Goal: Task Accomplishment & Management: Manage account settings

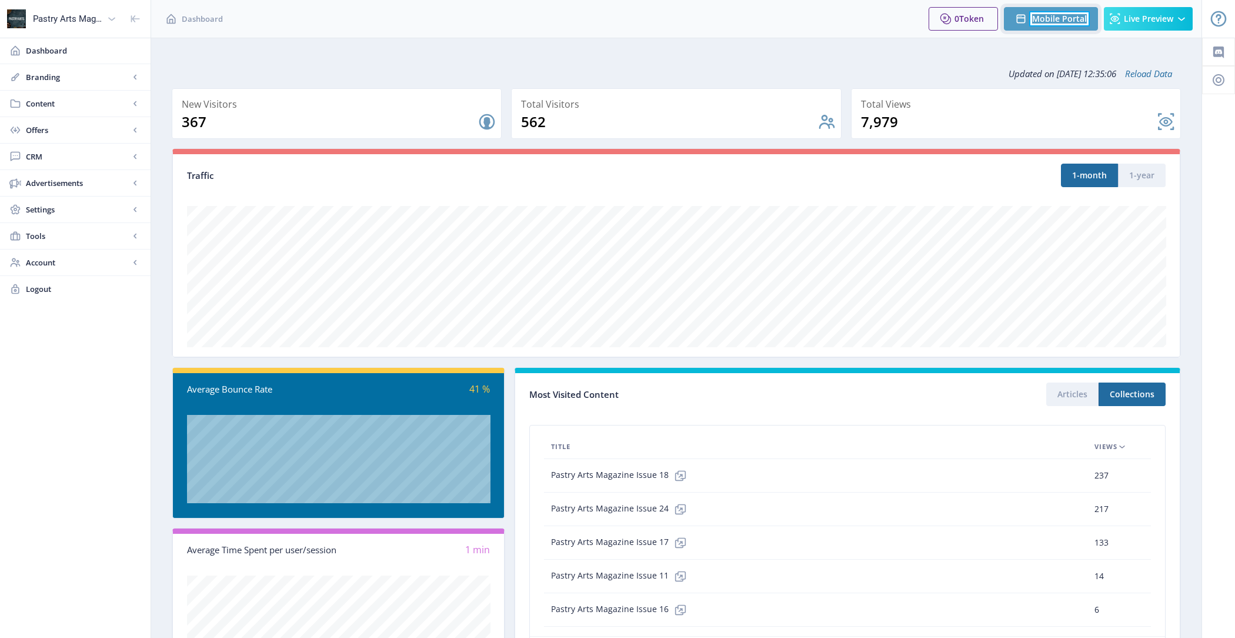
click at [1070, 15] on span "Mobile Portal" at bounding box center [1059, 18] width 55 height 9
click at [89, 102] on span "Content" at bounding box center [78, 104] width 104 height 12
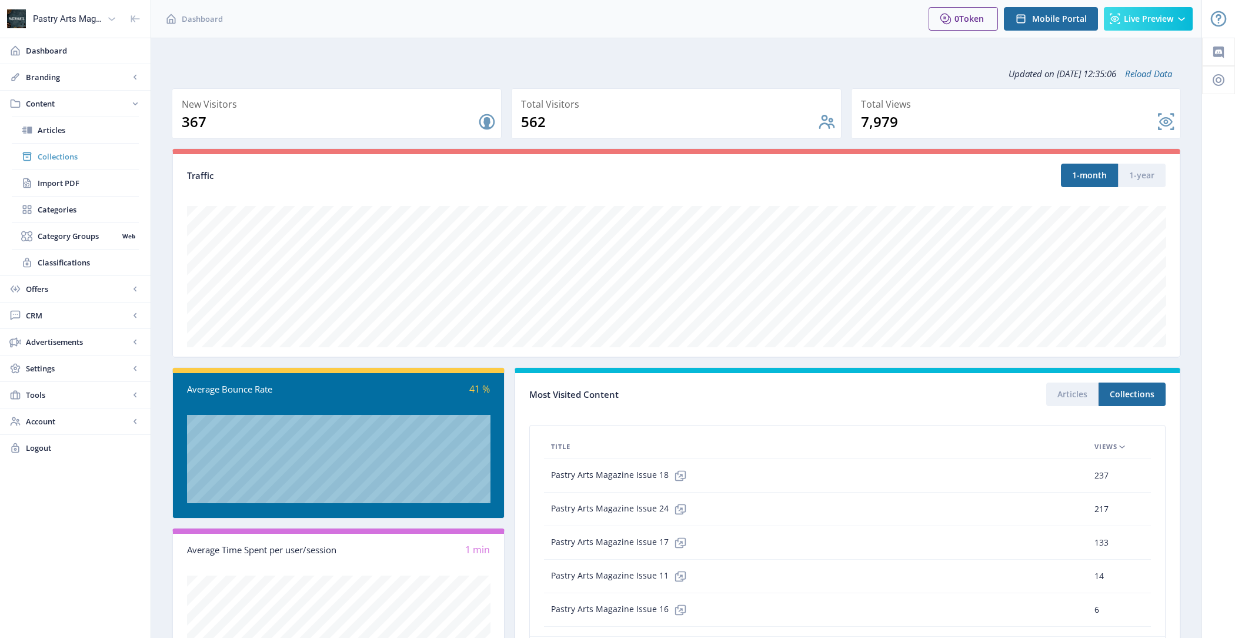
click at [93, 151] on span "Collections" at bounding box center [88, 157] width 101 height 12
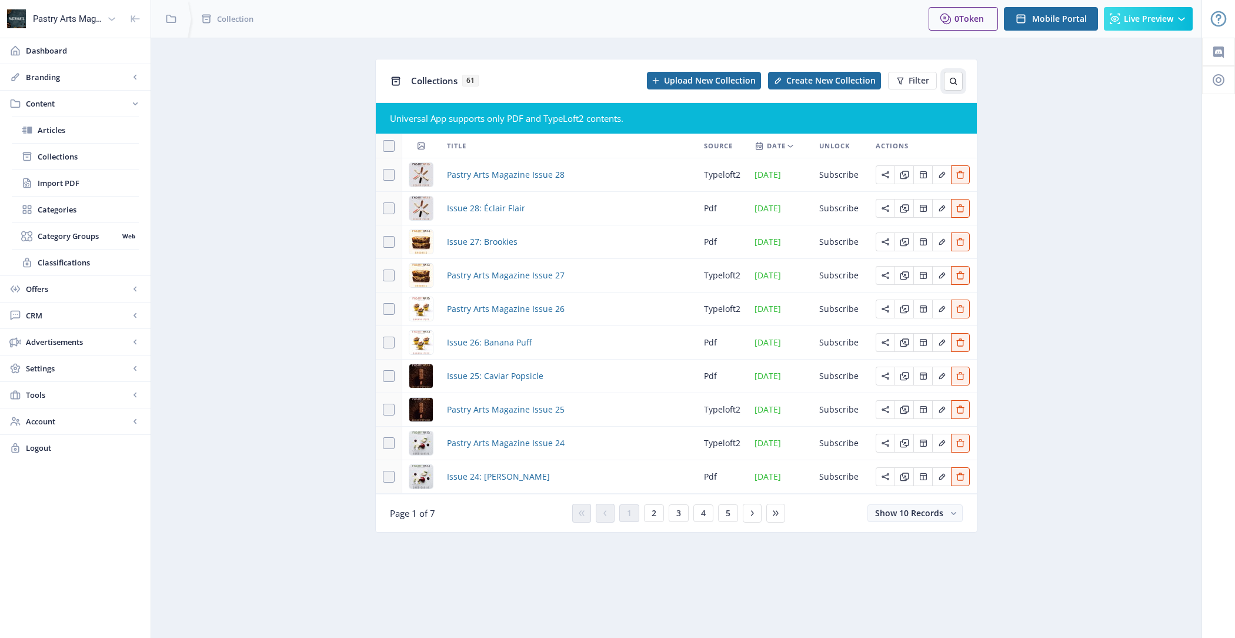
click at [953, 81] on icon at bounding box center [953, 80] width 9 height 9
click at [890, 74] on input "text" at bounding box center [869, 81] width 186 height 19
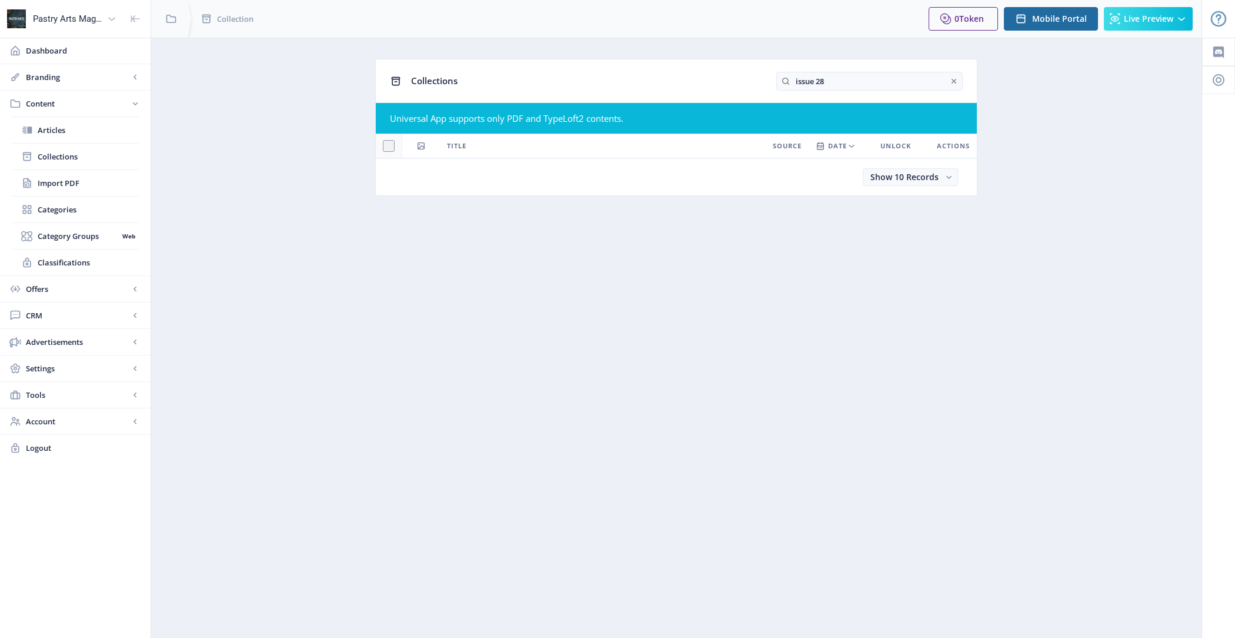
type input "issue 28"
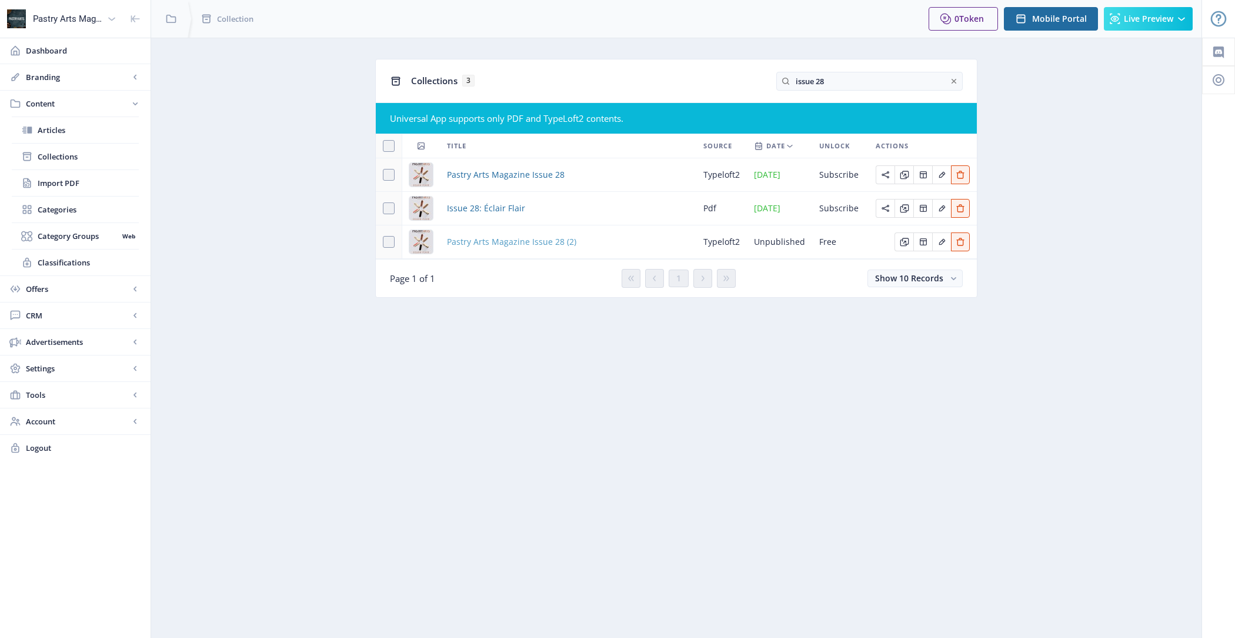
click at [553, 239] on span "Pastry Arts Magazine Issue 28 (2)" at bounding box center [511, 242] width 129 height 14
click at [511, 176] on span "Pastry Arts Magazine Issue 28" at bounding box center [506, 175] width 118 height 14
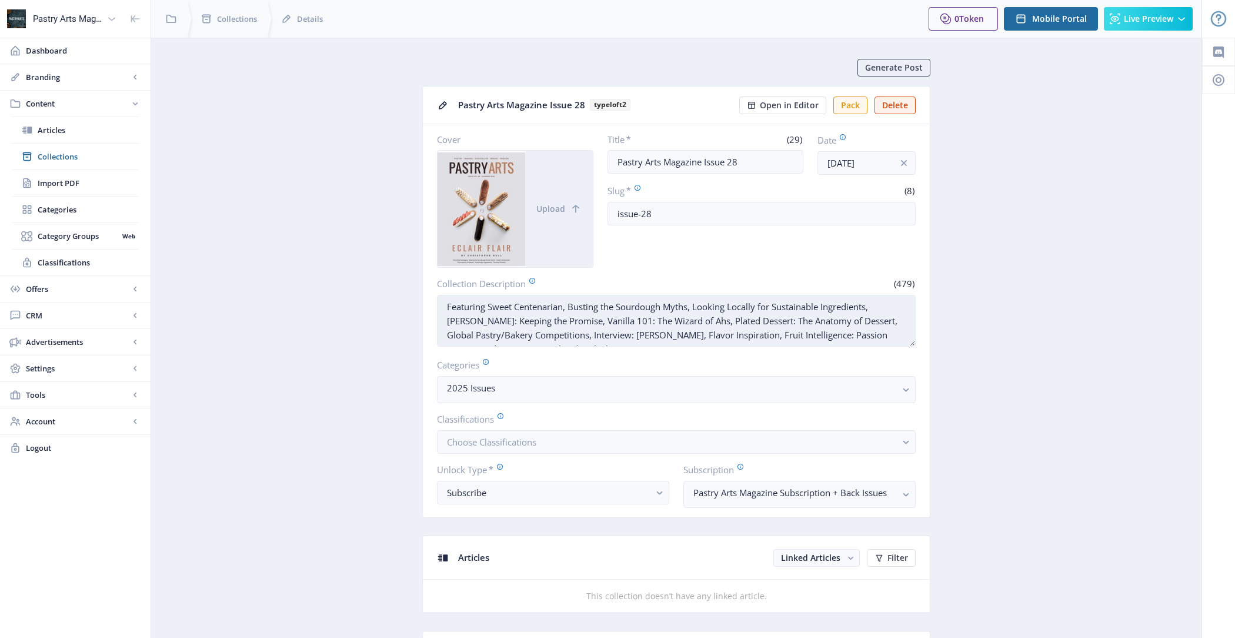
click at [656, 312] on textarea "Featuring Sweet Centenarian, Busting the Sourdough Myths, Looking Locally for S…" at bounding box center [676, 321] width 479 height 52
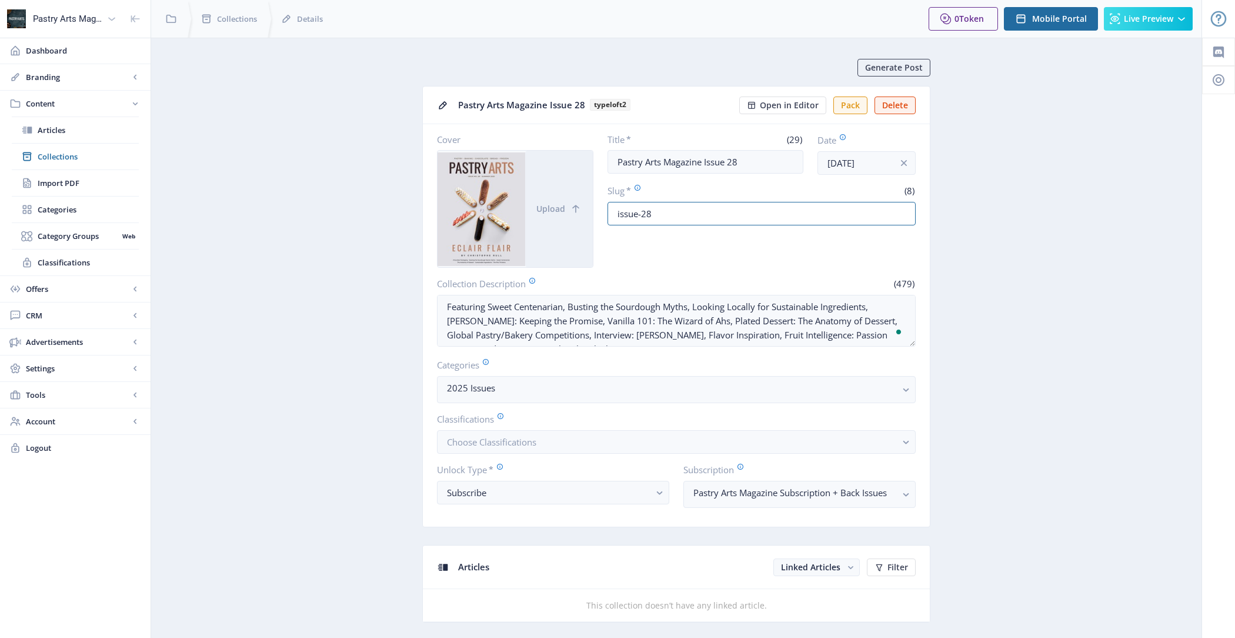
drag, startPoint x: 692, startPoint y: 215, endPoint x: 598, endPoint y: 214, distance: 93.5
click at [598, 214] on div "Cover Upload Title * (29) Pastry Arts Magazine Issue 28 Date Jul 17, 2025 Slug …" at bounding box center [676, 201] width 479 height 134
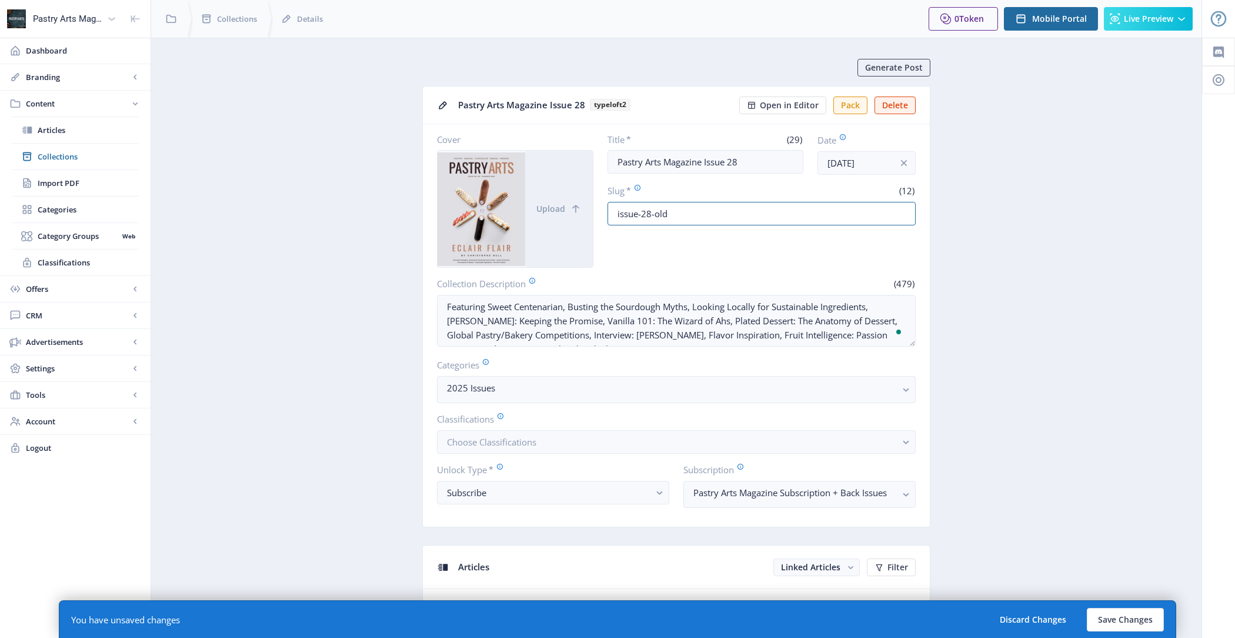
type input "issue-28-old"
click at [1126, 602] on div "You have unsaved changes Discard Changes Save Changes" at bounding box center [617, 619] width 1117 height 38
click at [1126, 613] on button "Save Changes" at bounding box center [1125, 620] width 77 height 24
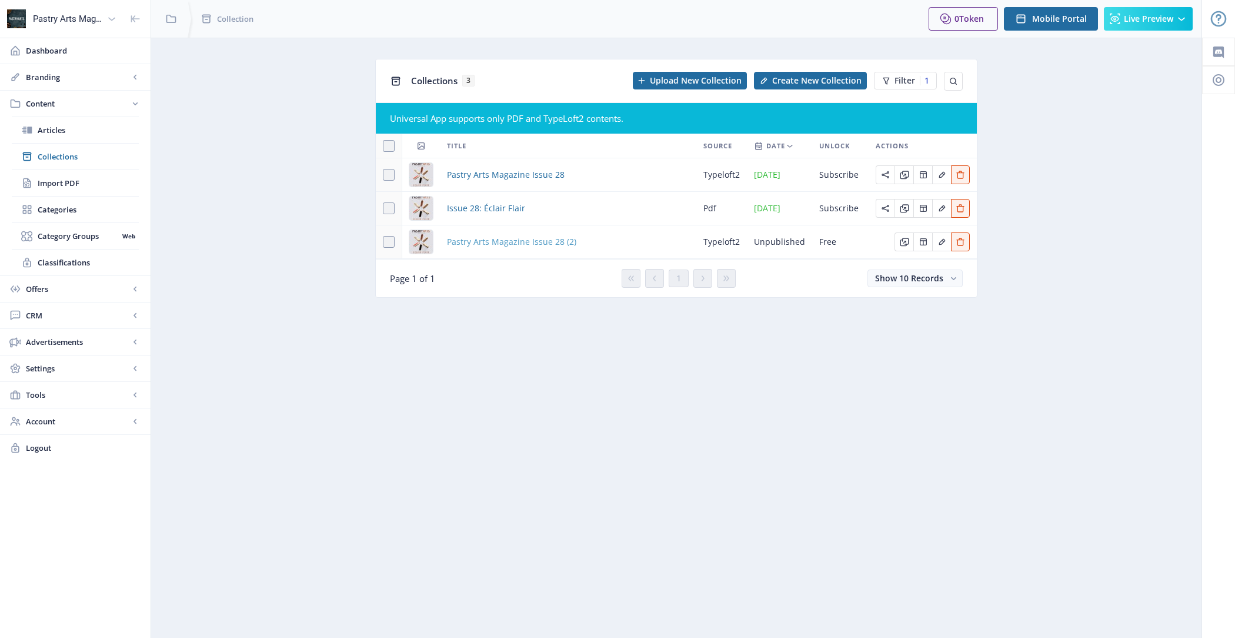
click at [499, 235] on span "Pastry Arts Magazine Issue 28 (2)" at bounding box center [511, 242] width 129 height 14
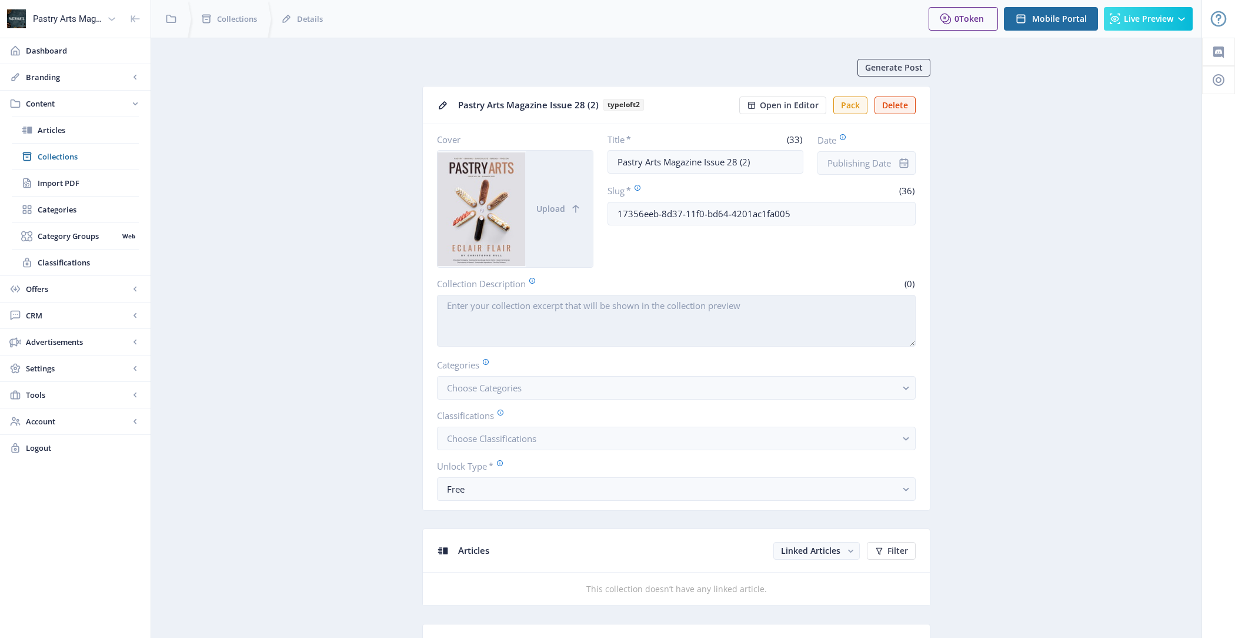
click at [757, 331] on textarea "Collection Description" at bounding box center [676, 321] width 479 height 52
paste textarea "Featuring Sweet Centenarian, Busting the Sourdough Myths, Looking Locally for S…"
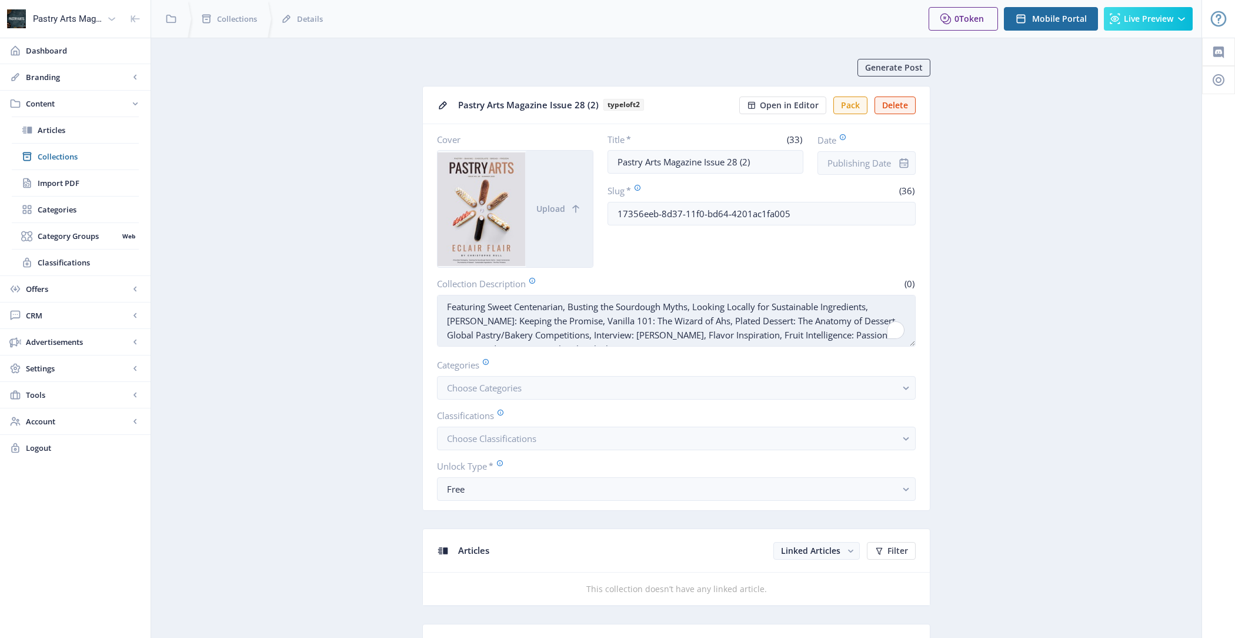
scroll to position [23, 0]
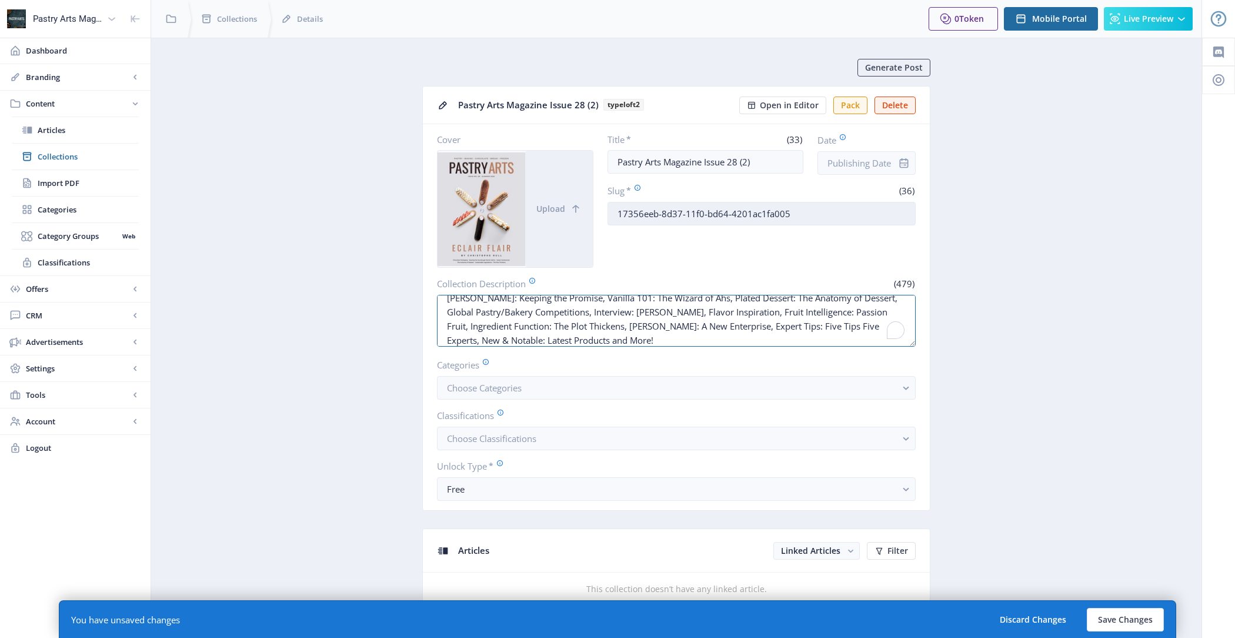
type textarea "Featuring Sweet Centenarian, Busting the Sourdough Myths, Looking Locally for S…"
drag, startPoint x: 746, startPoint y: 213, endPoint x: 593, endPoint y: 213, distance: 153.5
click at [593, 213] on div "Cover Upload Title * (33) Pastry Arts Magazine Issue 28 (2) Date Slug * (36) 17…" at bounding box center [676, 201] width 479 height 134
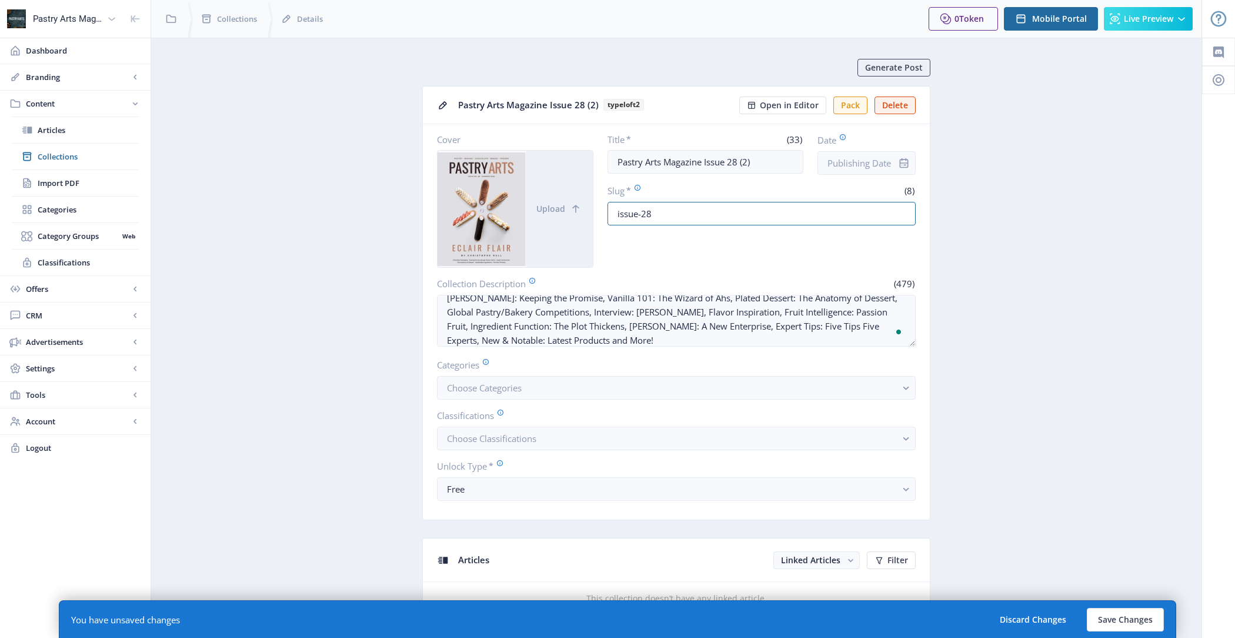
type input "issue-28"
click at [778, 161] on input "Pastry Arts Magazine Issue 28 (2)" at bounding box center [706, 162] width 196 height 24
click at [642, 495] on button "Free" at bounding box center [676, 489] width 479 height 24
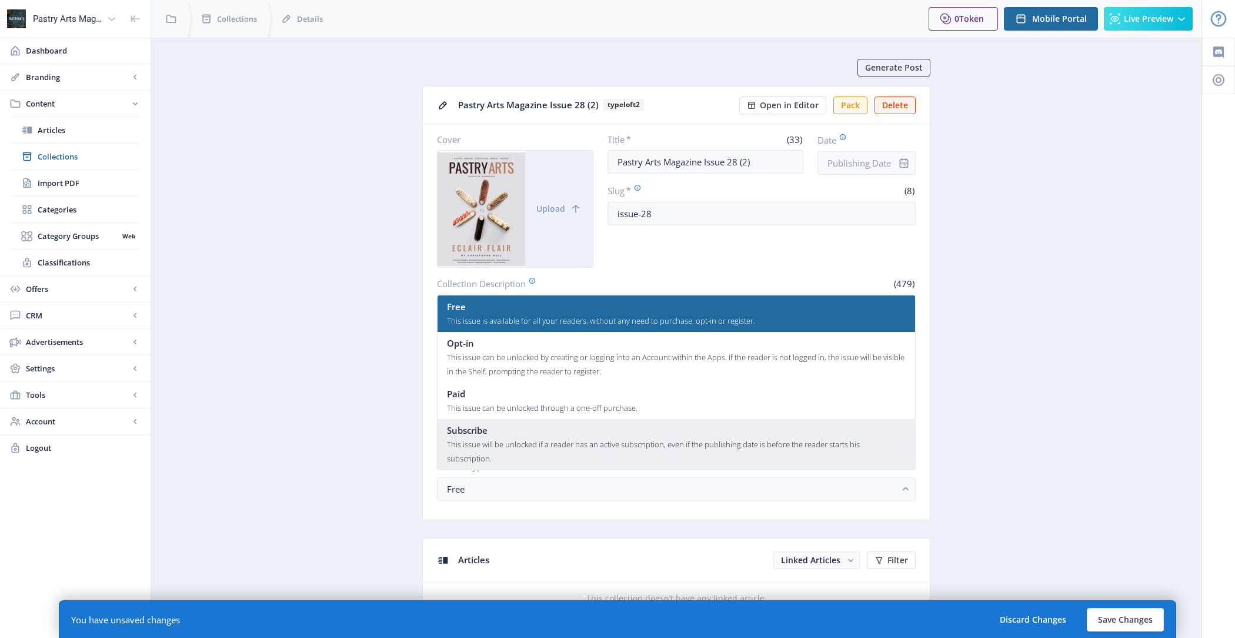
click at [593, 450] on div "This issue will be unlocked if a reader has an active subscription, even if the…" at bounding box center [676, 451] width 459 height 28
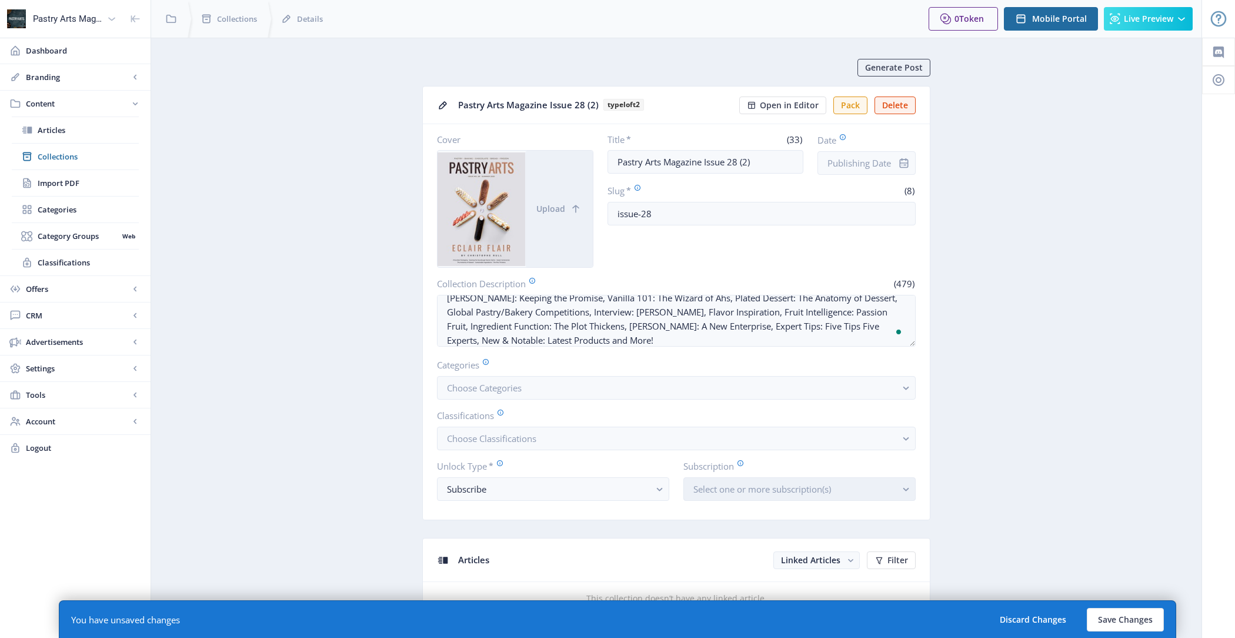
click at [815, 477] on button "Select one or more subscription(s)" at bounding box center [799, 489] width 232 height 24
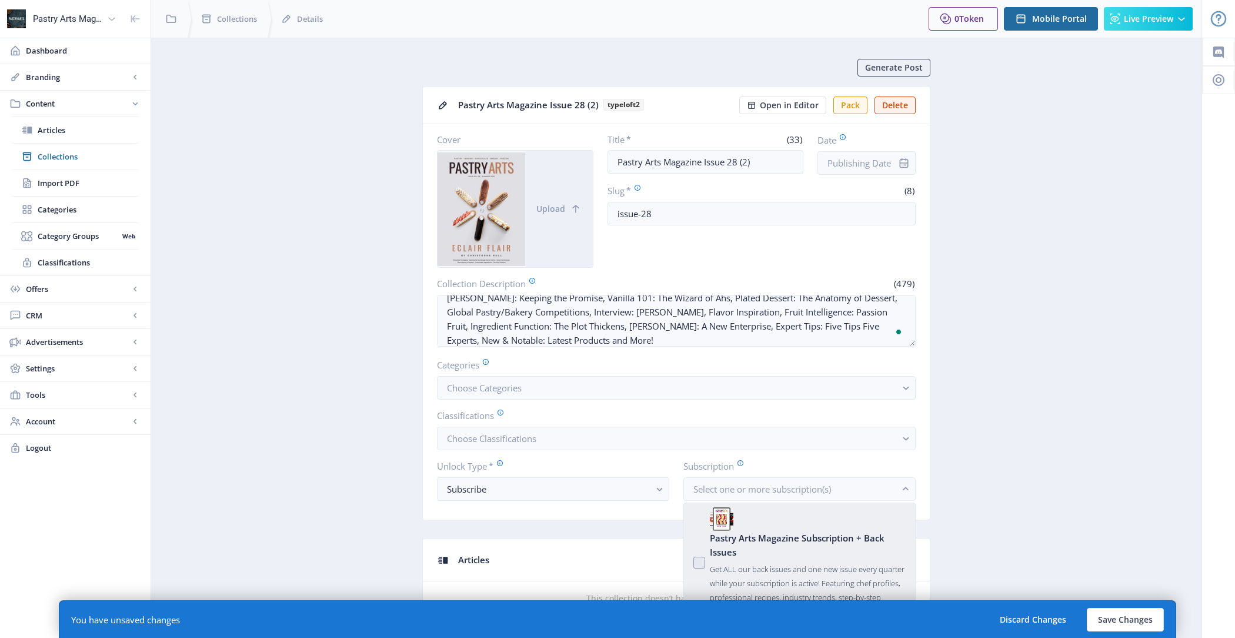
click at [792, 540] on div "Pastry Arts Magazine Subscription + Back Issues" at bounding box center [808, 544] width 196 height 28
checkbox input "true"
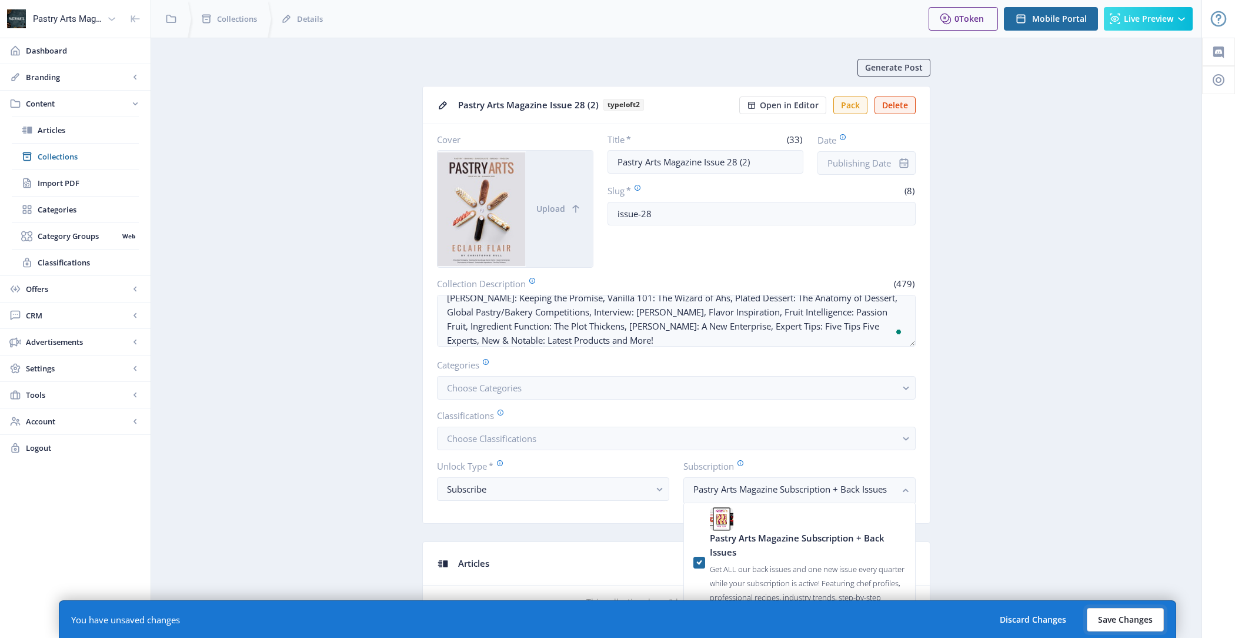
click at [1122, 616] on button "Save Changes" at bounding box center [1125, 620] width 77 height 24
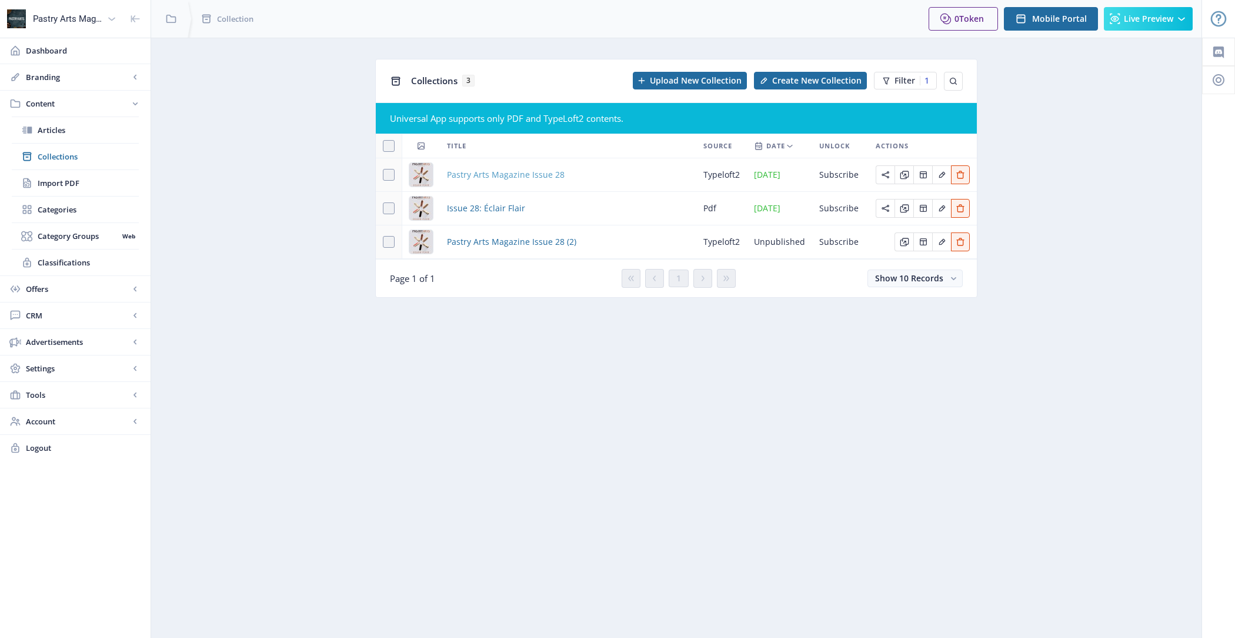
click at [526, 171] on span "Pastry Arts Magazine Issue 28" at bounding box center [506, 175] width 118 height 14
click at [513, 242] on span "Pastry Arts Magazine Issue 28 (2)" at bounding box center [511, 242] width 129 height 14
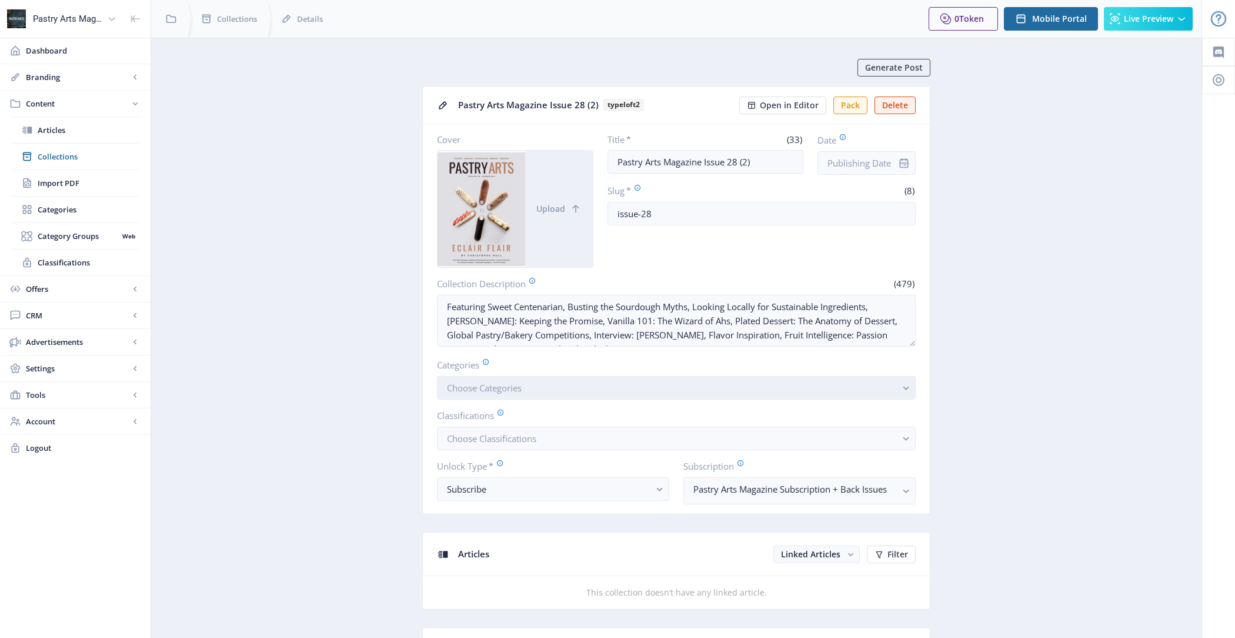
click at [538, 385] on button "Choose Categories" at bounding box center [676, 388] width 479 height 24
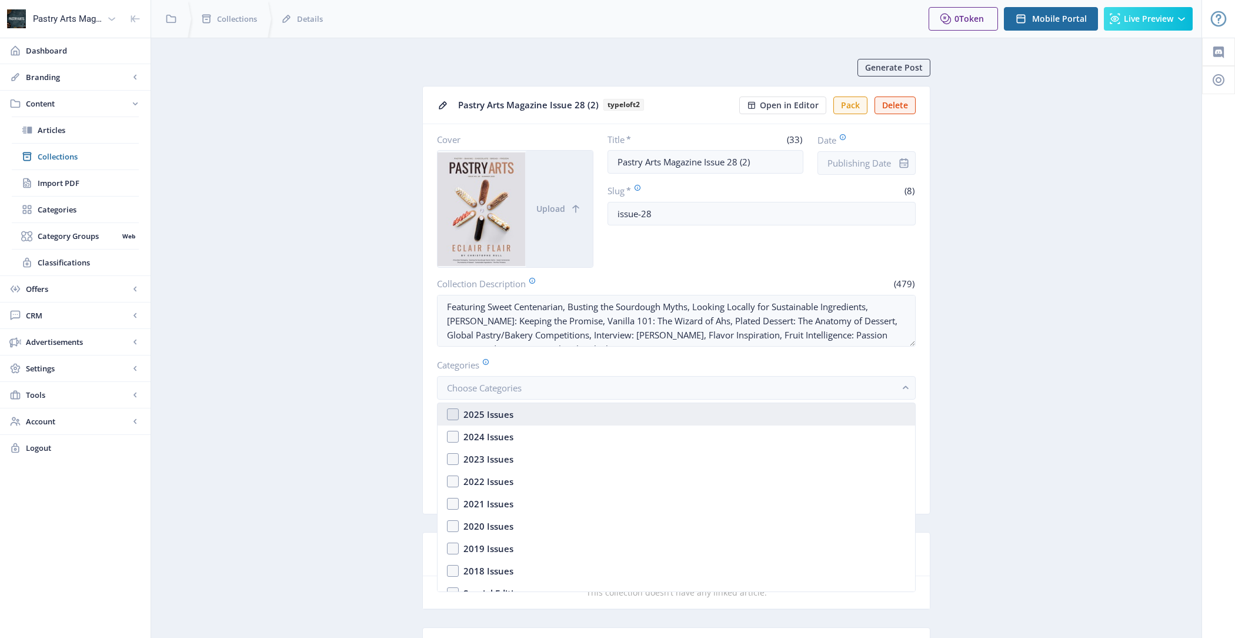
click at [541, 414] on nb-option "2025 Issues" at bounding box center [677, 414] width 478 height 22
checkbox input "true"
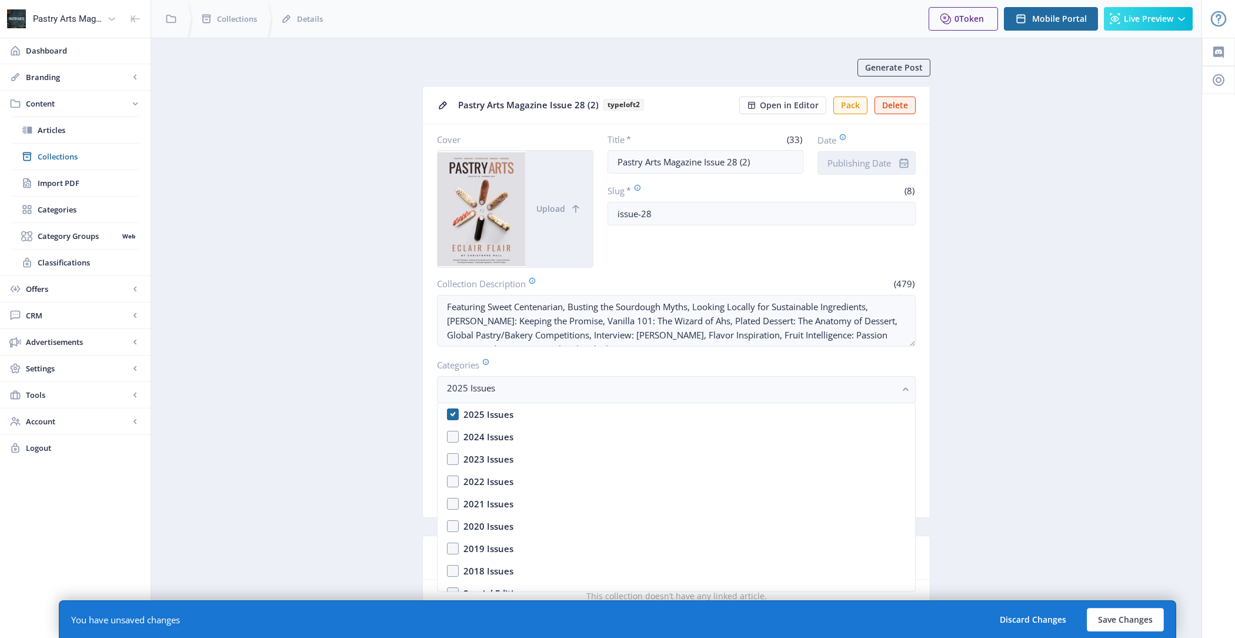
click at [872, 171] on input "Date" at bounding box center [866, 163] width 98 height 24
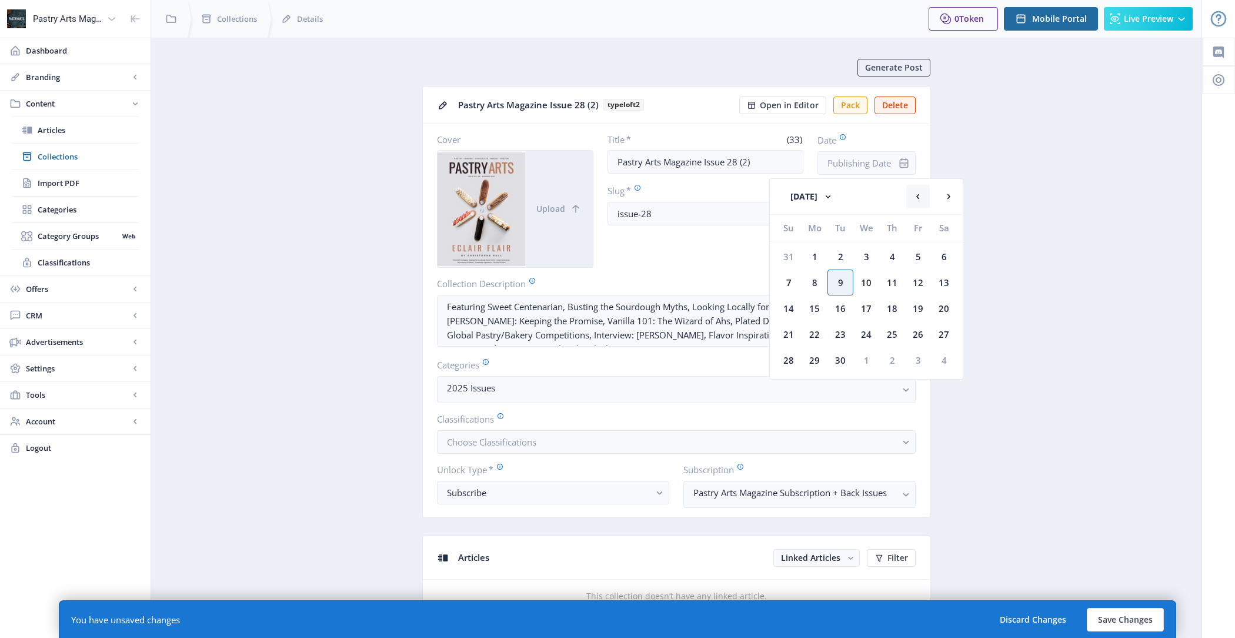
click at [921, 196] on rect at bounding box center [918, 197] width 12 height 12
click at [890, 303] on div "17" at bounding box center [892, 308] width 26 height 26
type input "[DATE]"
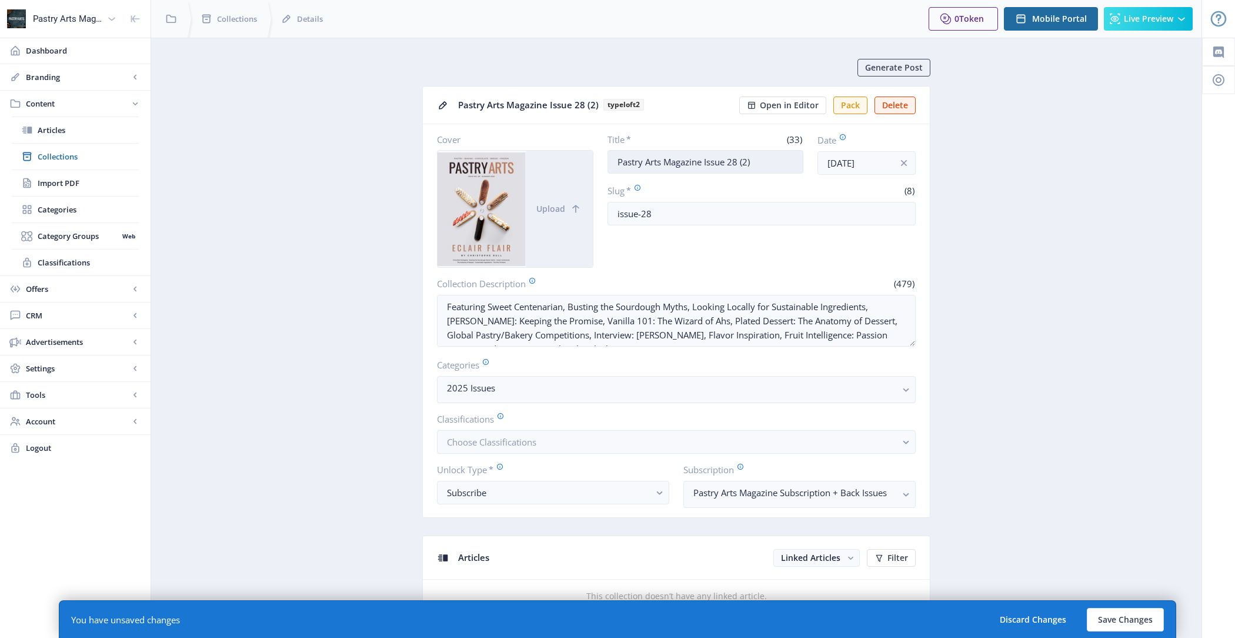
click at [763, 165] on input "Pastry Arts Magazine Issue 28 (2)" at bounding box center [706, 162] width 196 height 24
type input "Pastry Arts Magazine Issue 28"
click at [1129, 612] on button "Save Changes" at bounding box center [1125, 620] width 77 height 24
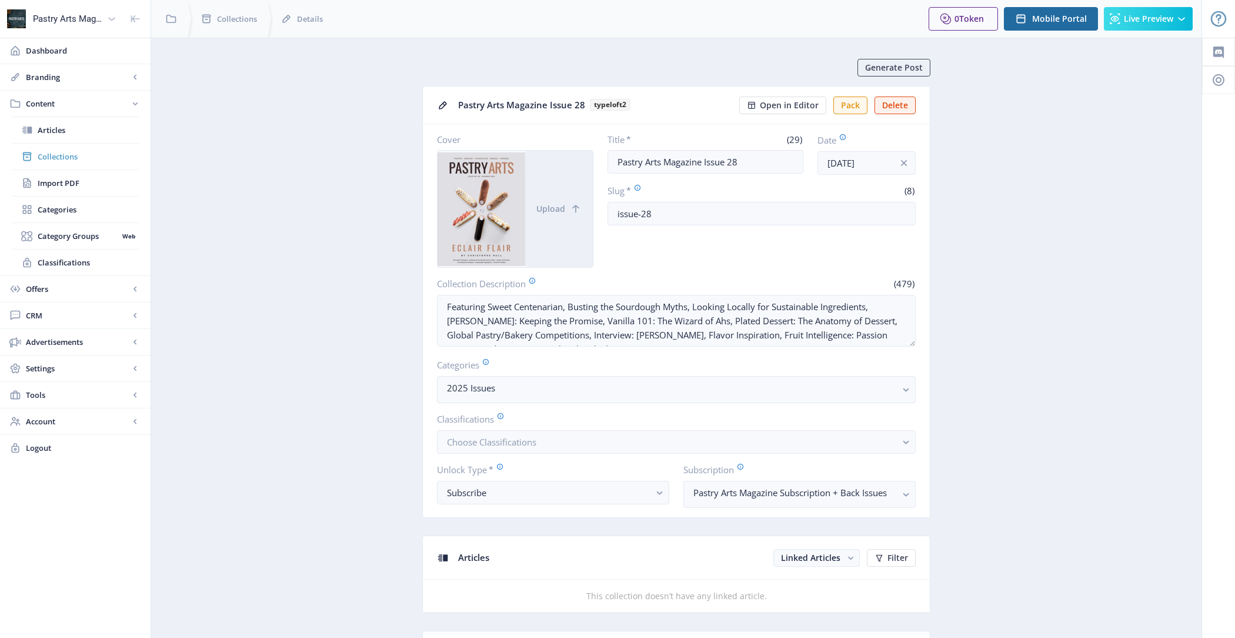
click at [85, 153] on span "Collections" at bounding box center [88, 157] width 101 height 12
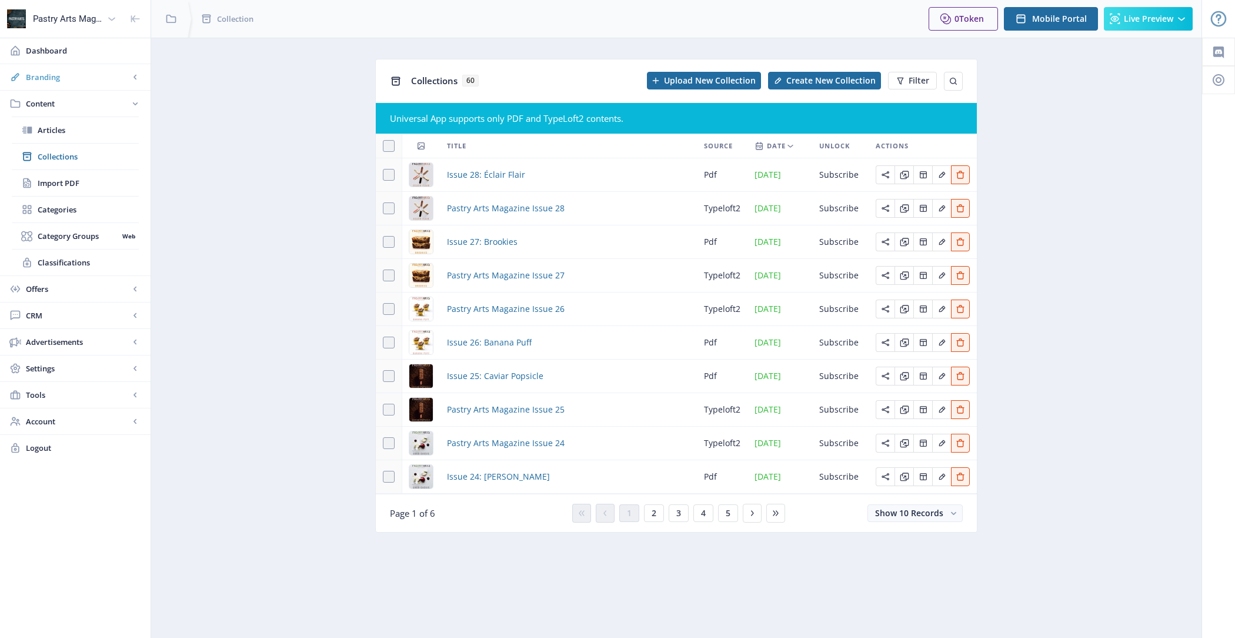
click at [68, 75] on span "Branding" at bounding box center [78, 77] width 104 height 12
click at [58, 126] on span "Appearance" at bounding box center [88, 130] width 101 height 12
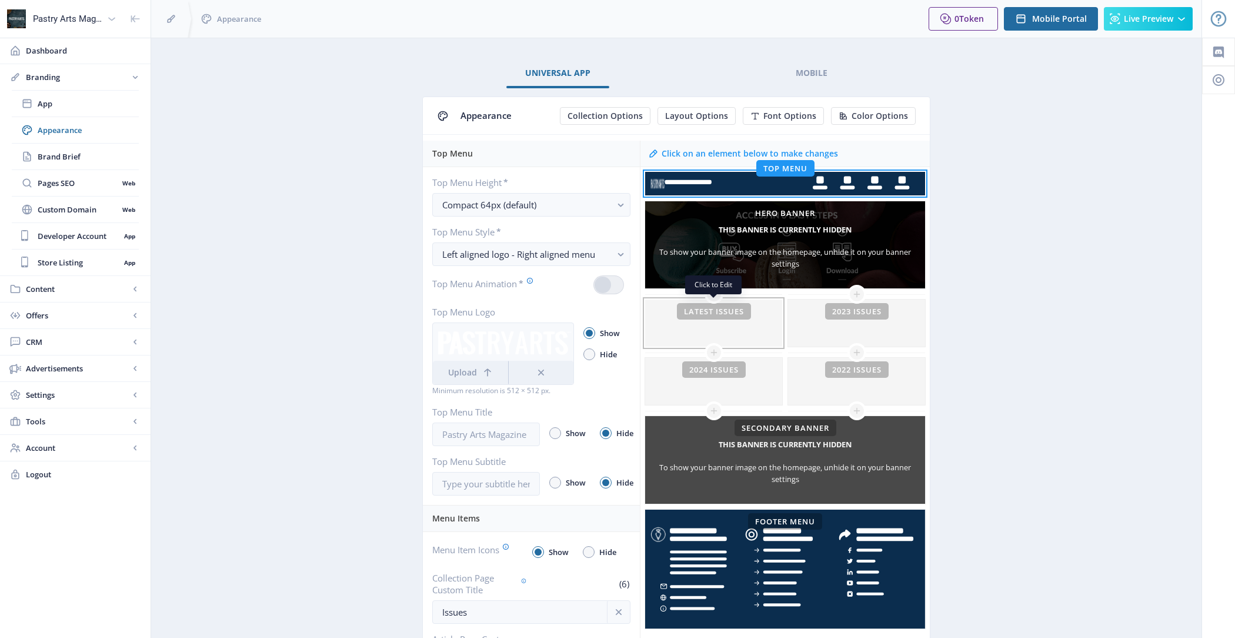
click at [743, 334] on div at bounding box center [713, 322] width 137 height 47
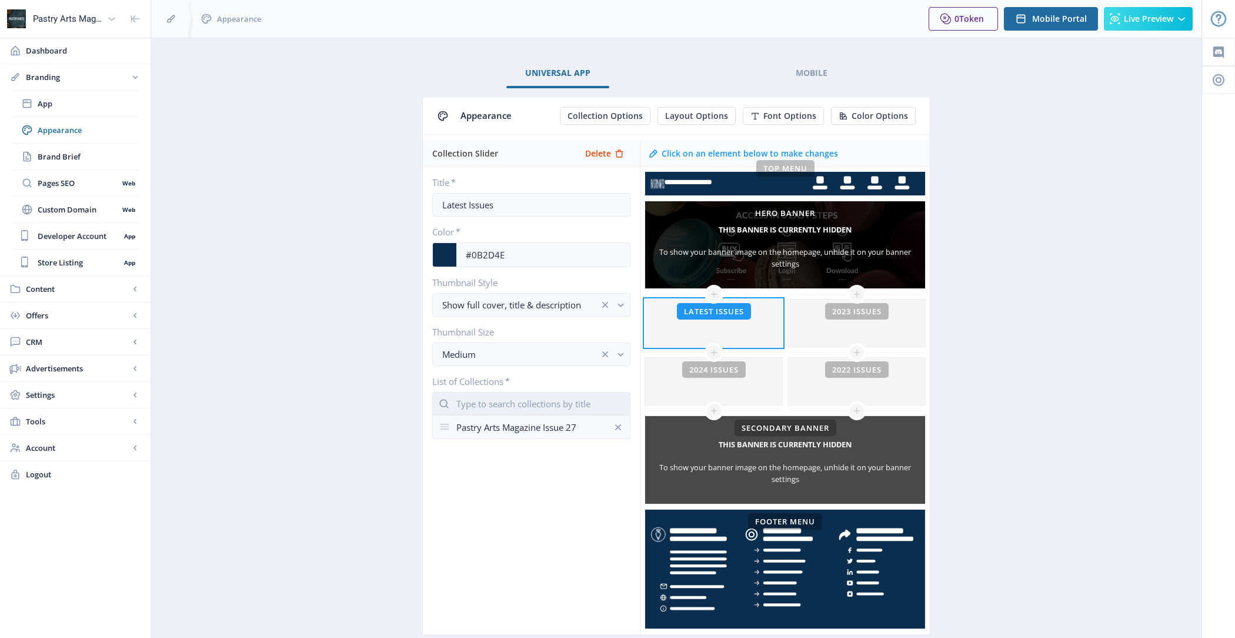
click at [514, 401] on input "text" at bounding box center [531, 404] width 198 height 24
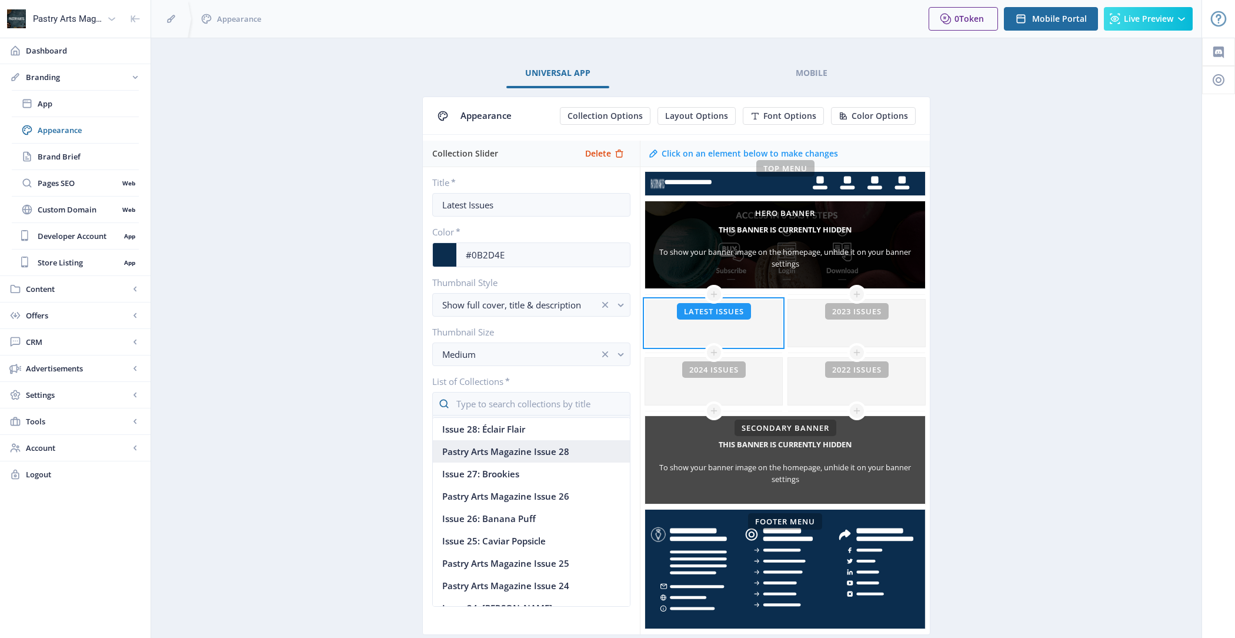
click at [512, 446] on nb-option "Pastry Arts Magazine Issue 28" at bounding box center [531, 451] width 197 height 22
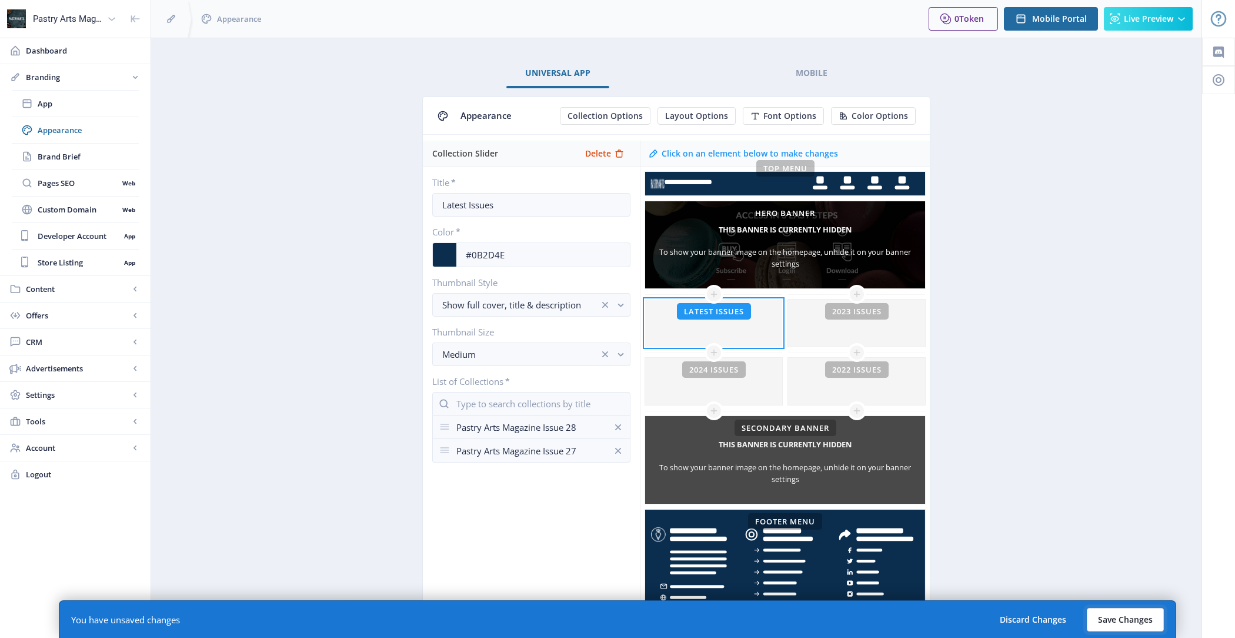
click at [1122, 629] on button "Save Changes" at bounding box center [1125, 620] width 77 height 24
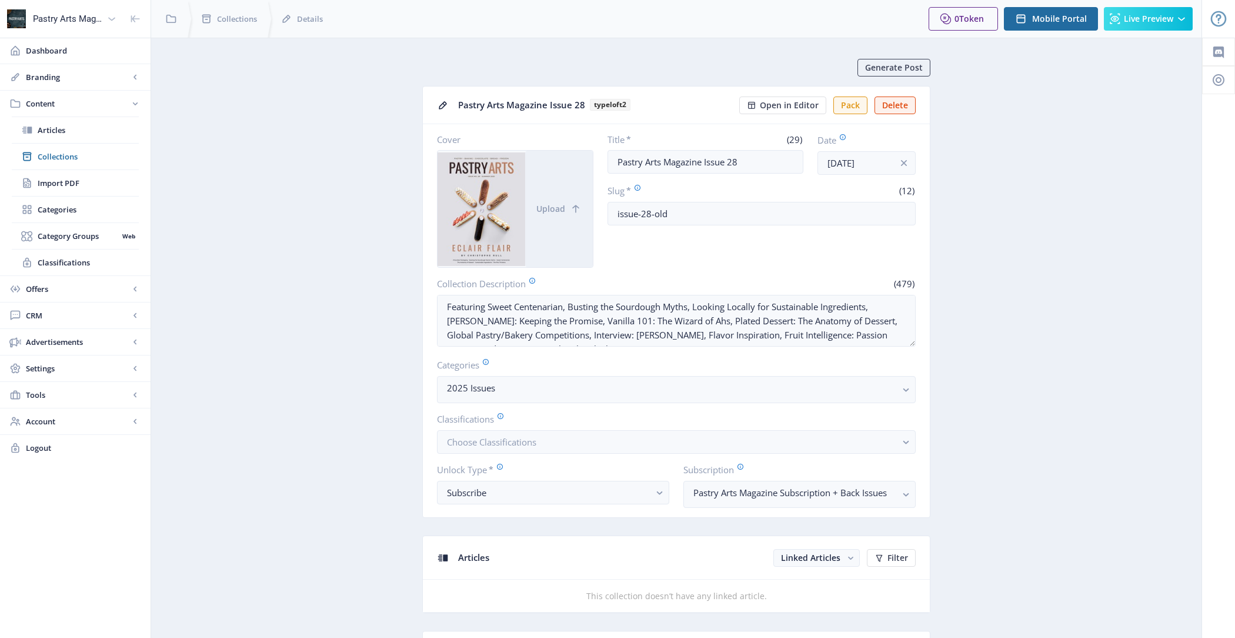
click at [908, 113] on nb-card-header "Pastry Arts Magazine Issue 28 typeloft2 Open in Editor Pack Delete" at bounding box center [676, 105] width 507 height 38
click at [905, 107] on button "Delete" at bounding box center [895, 105] width 41 height 18
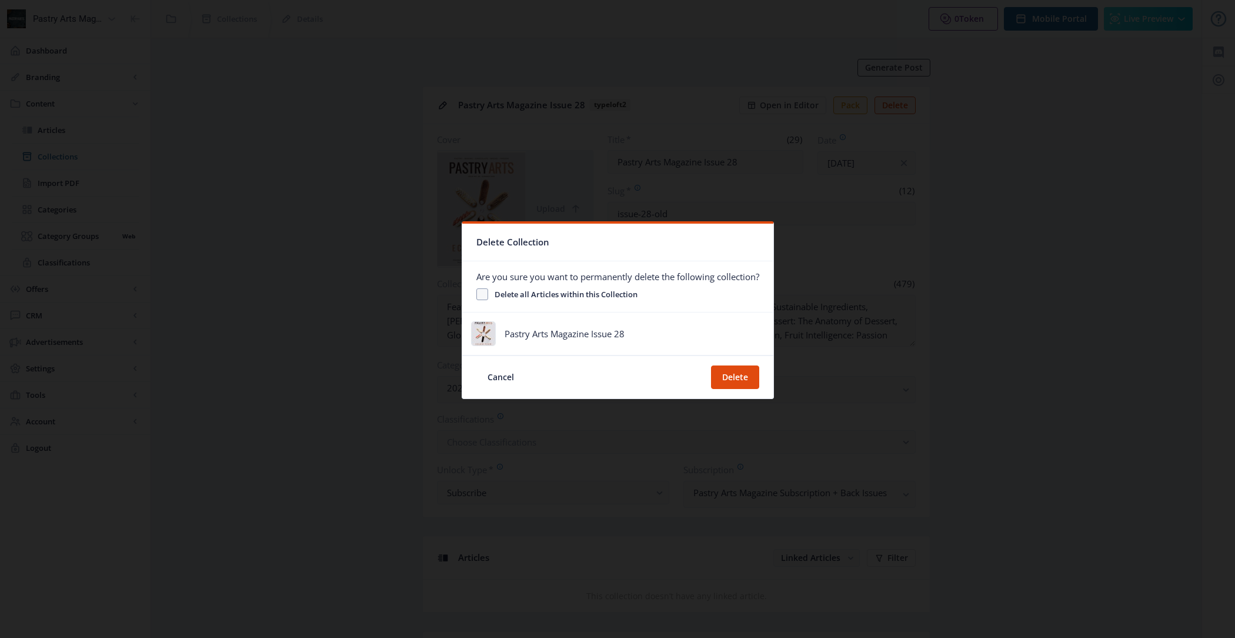
click at [602, 291] on span "Delete all Articles within this Collection" at bounding box center [562, 294] width 149 height 14
click at [477, 294] on input "Delete all Articles within this Collection" at bounding box center [476, 294] width 1 height 1
checkbox input "true"
click at [747, 373] on button "Delete" at bounding box center [735, 377] width 48 height 24
